Goal: Task Accomplishment & Management: Manage account settings

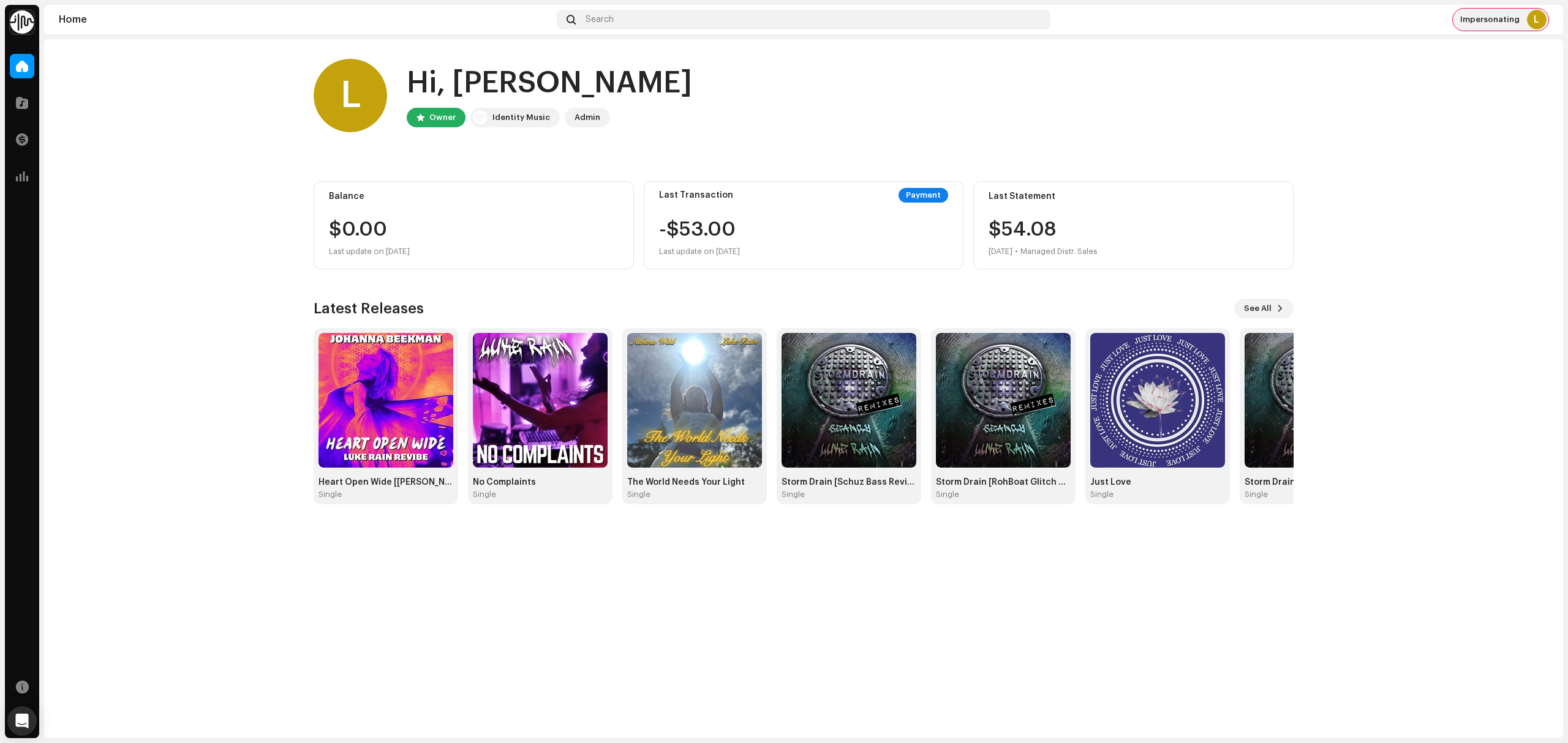
click at [1532, 18] on div "L" at bounding box center [1536, 19] width 19 height 19
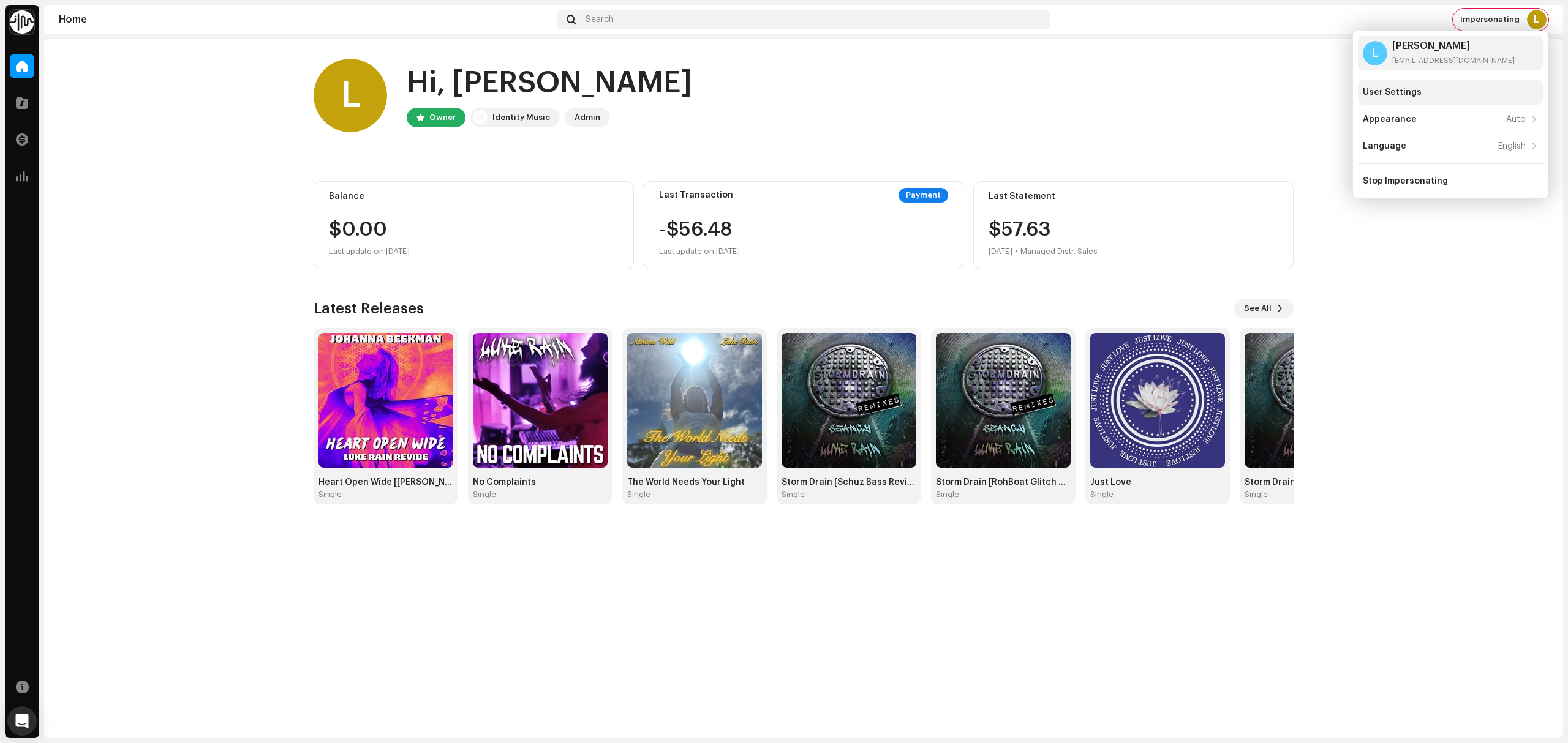
click at [1483, 88] on div "User Settings" at bounding box center [1450, 92] width 175 height 10
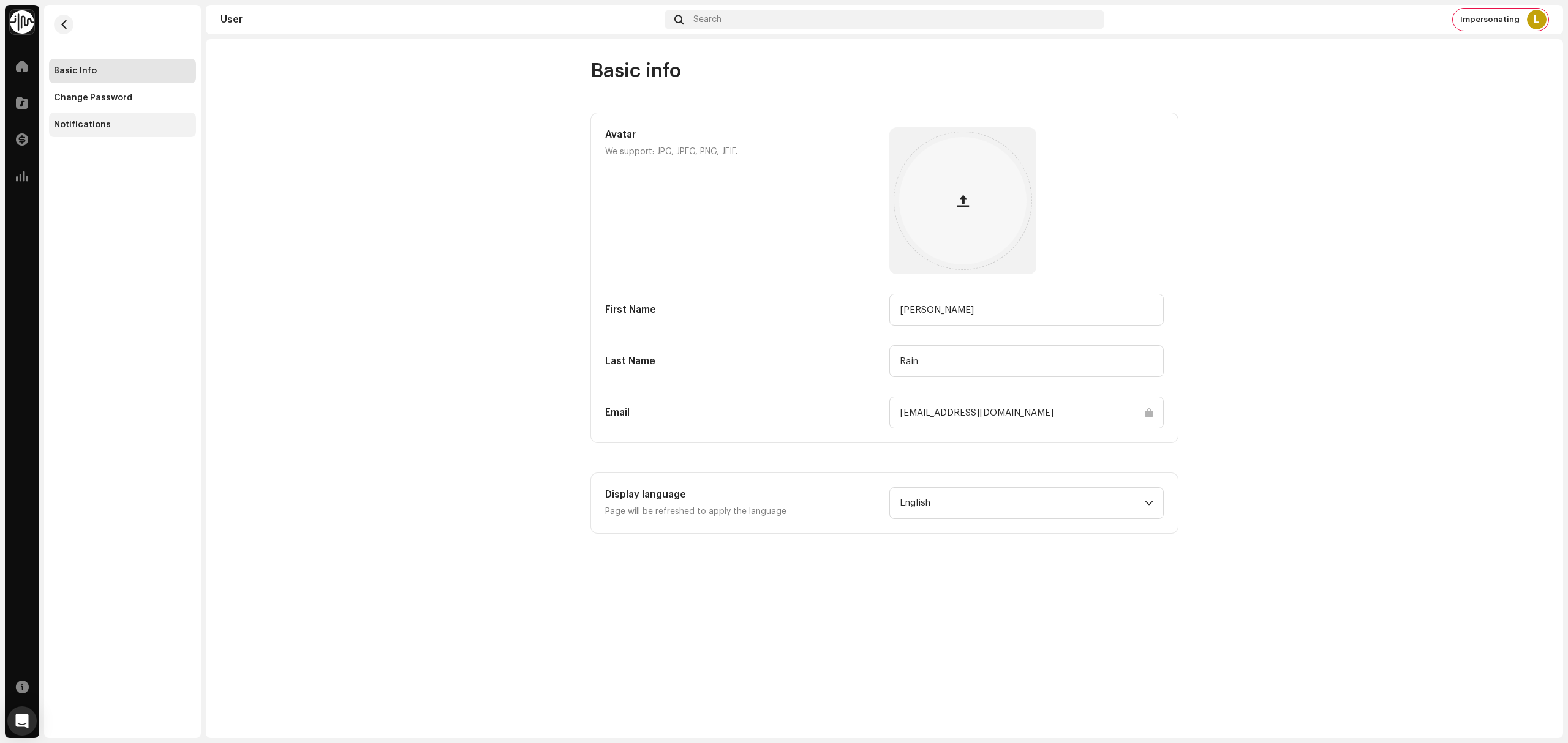
click at [83, 133] on div "Notifications" at bounding box center [122, 125] width 147 height 24
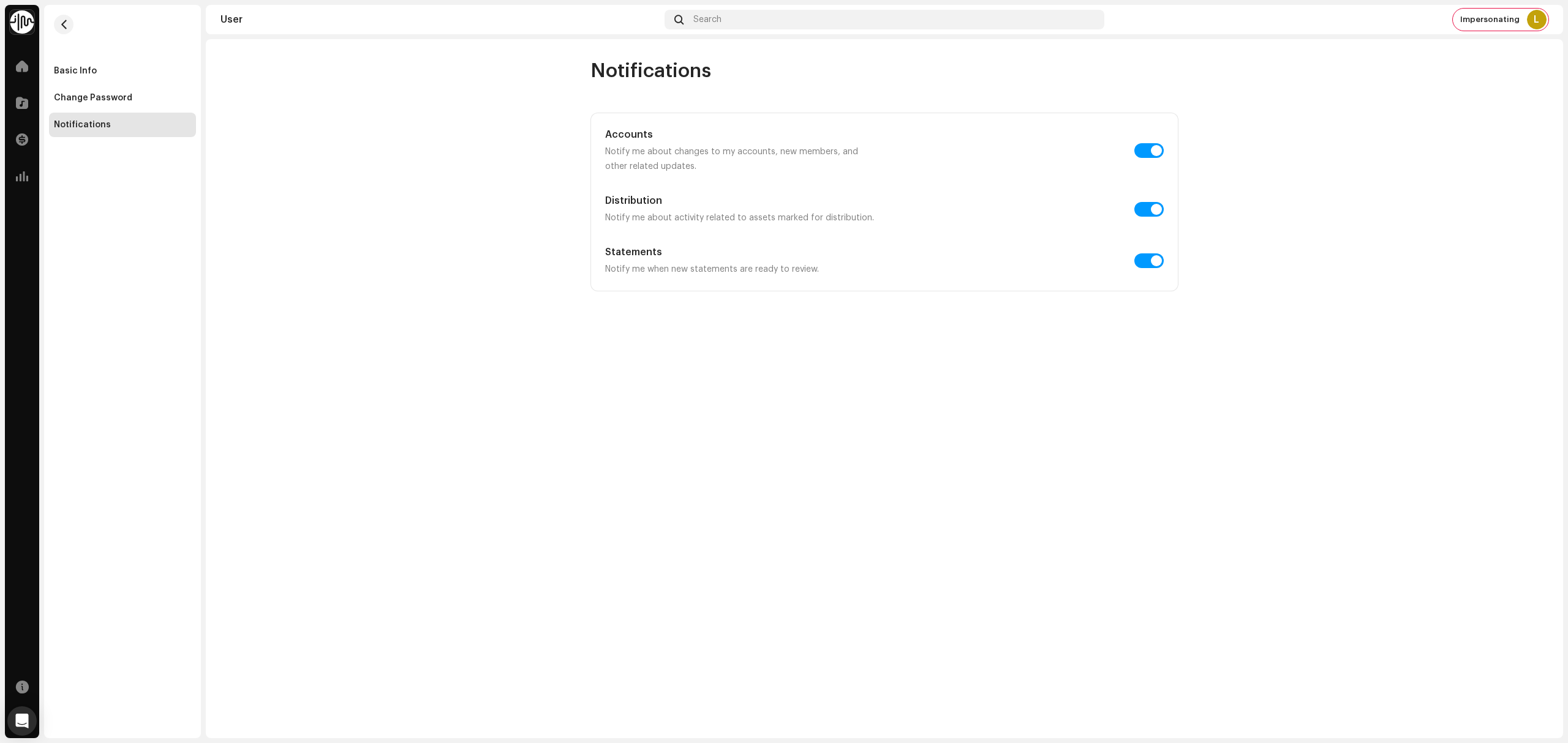
click at [1154, 216] on div at bounding box center [1026, 209] width 275 height 31
click at [1153, 213] on input "checkbox" at bounding box center [1149, 210] width 30 height 15
checkbox input "false"
click at [415, 189] on user-notifications "Notifications Accounts Notify me about changes to my accounts, new members, and…" at bounding box center [885, 176] width 1357 height 233
click at [65, 26] on span "button" at bounding box center [64, 24] width 9 height 10
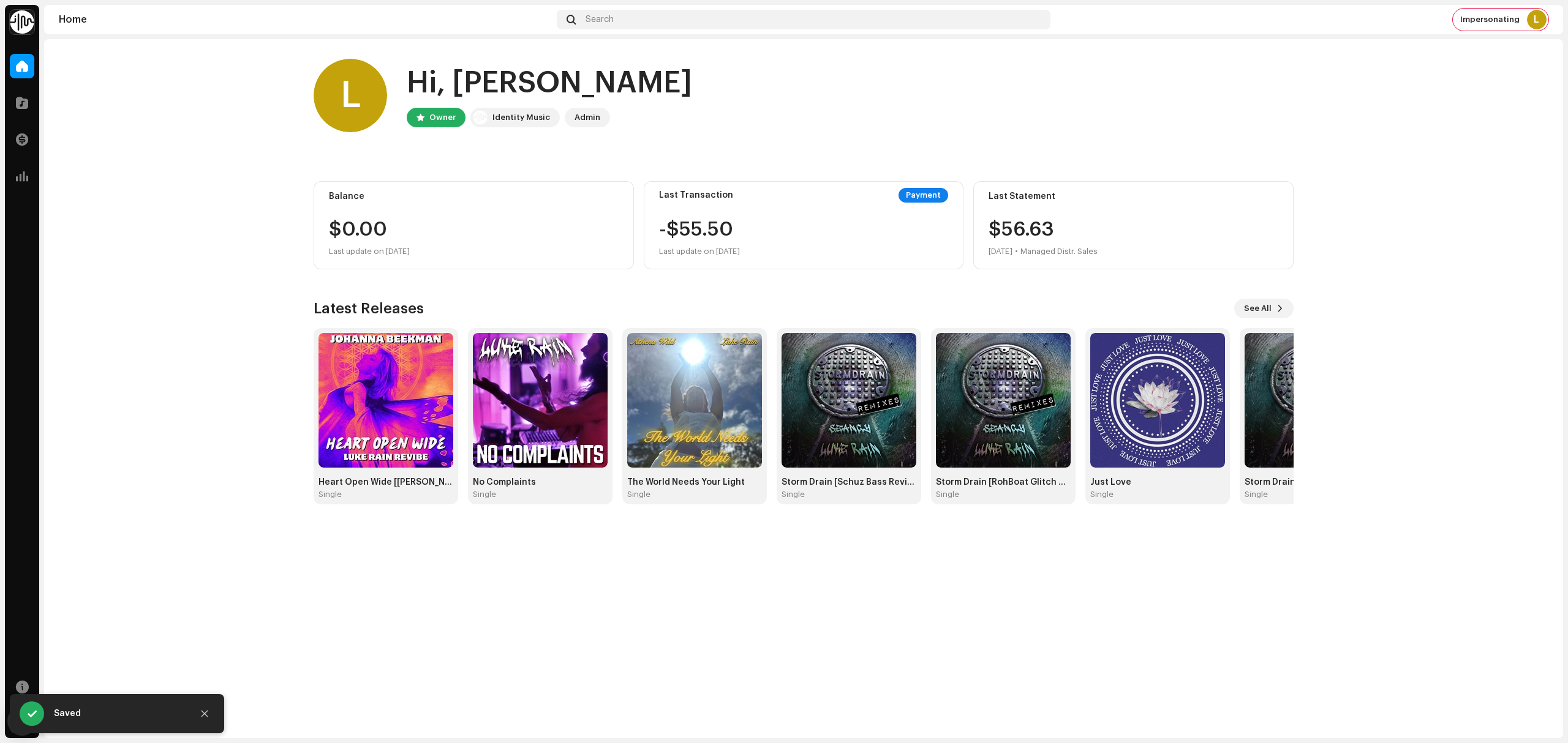
click at [1498, 30] on div "Home Search Impersonating L" at bounding box center [803, 19] width 1519 height 30
click at [1498, 22] on span "Impersonating" at bounding box center [1489, 19] width 59 height 10
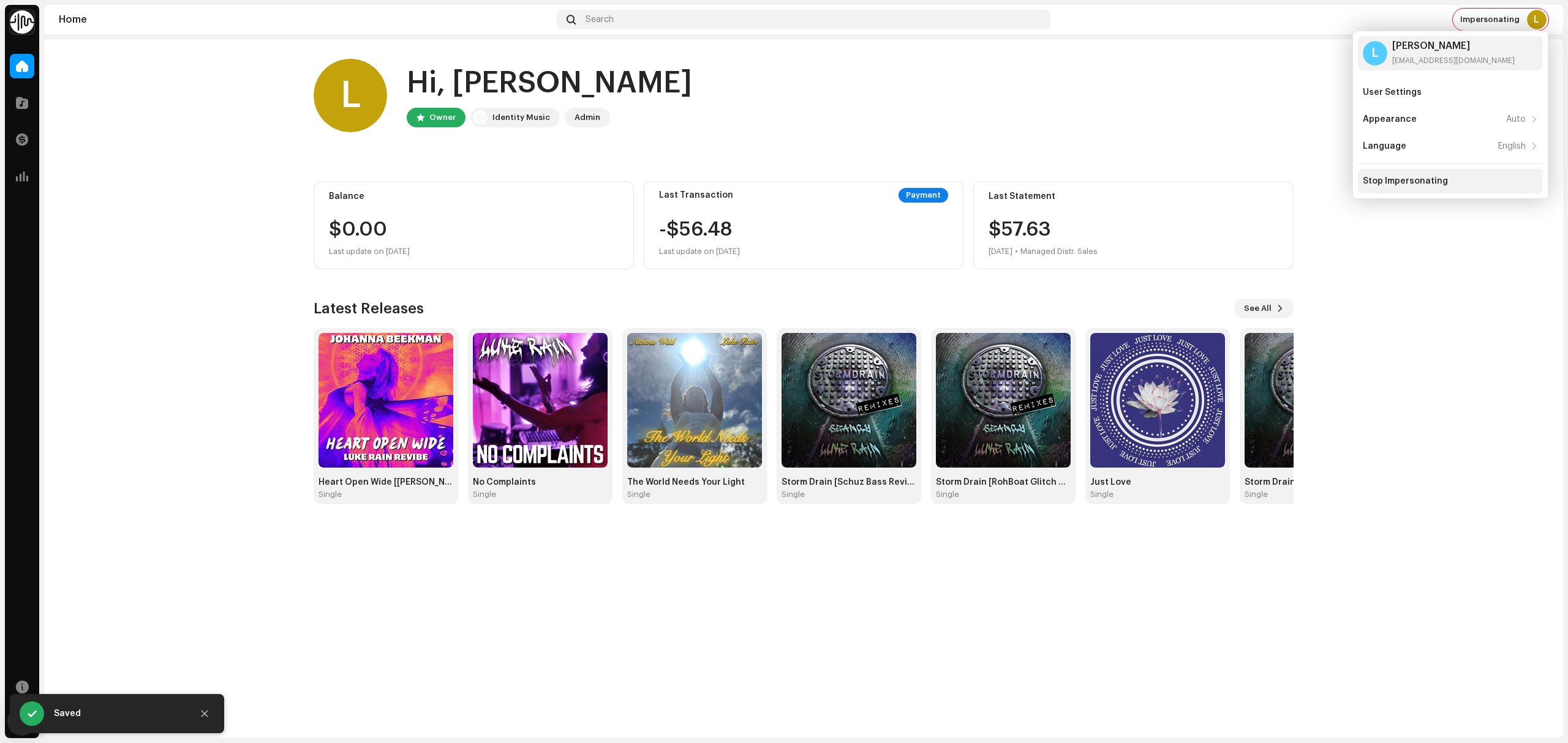
click at [1436, 175] on div "Stop Impersonating" at bounding box center [1451, 181] width 185 height 24
